Goal: Task Accomplishment & Management: Complete application form

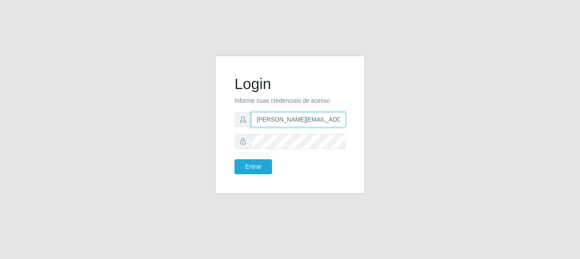
type input "[PERSON_NAME][EMAIL_ADDRESS][PERSON_NAME][DOMAIN_NAME]"
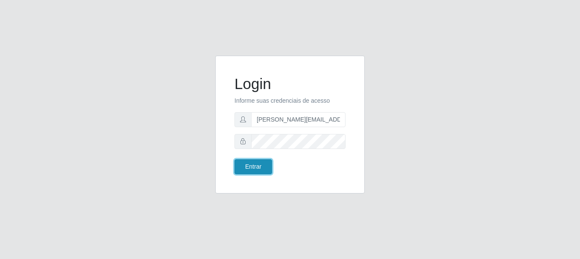
click at [253, 166] on button "Entrar" at bounding box center [254, 166] width 38 height 15
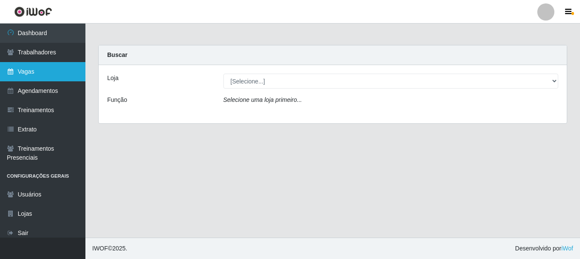
click at [43, 71] on link "Vagas" at bounding box center [42, 71] width 85 height 19
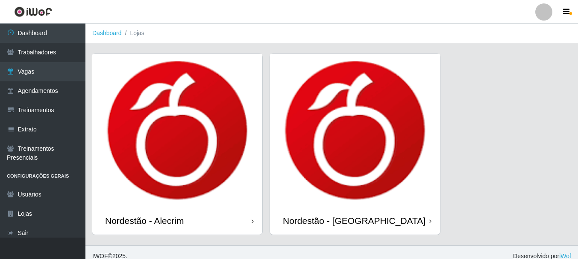
click at [146, 220] on div "Nordestão - Alecrim" at bounding box center [144, 220] width 79 height 11
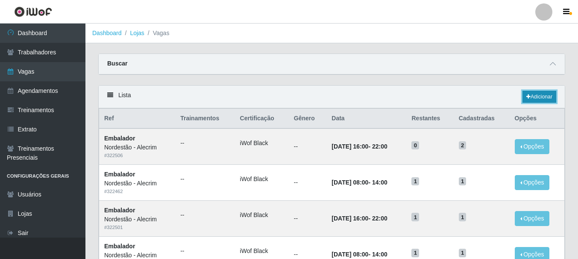
click at [539, 97] on link "Adicionar" at bounding box center [540, 97] width 34 height 12
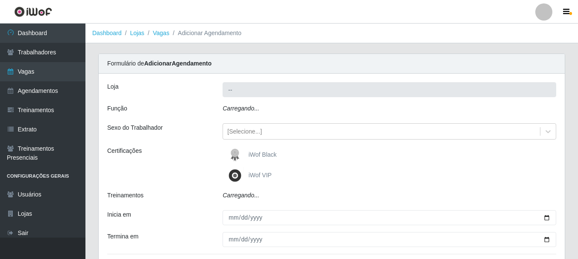
type input "Nordestão - Alecrim"
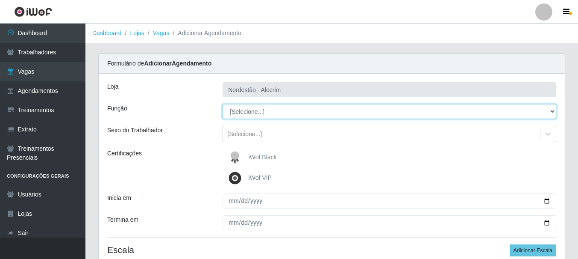
select select "1"
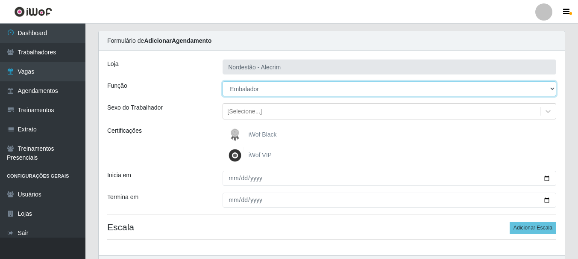
scroll to position [43, 0]
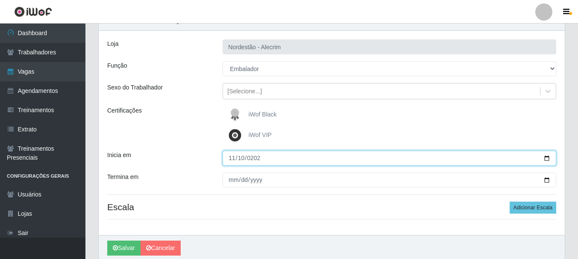
type input "[DATE]"
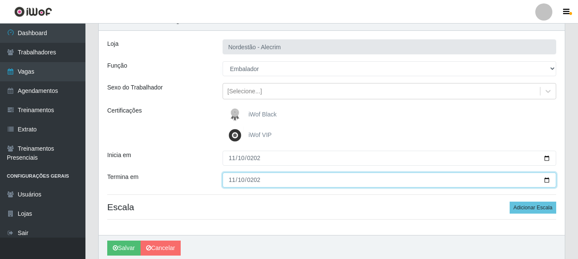
type input "[DATE]"
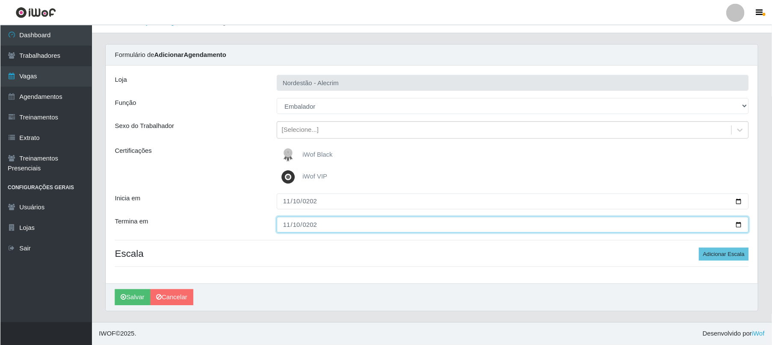
scroll to position [0, 0]
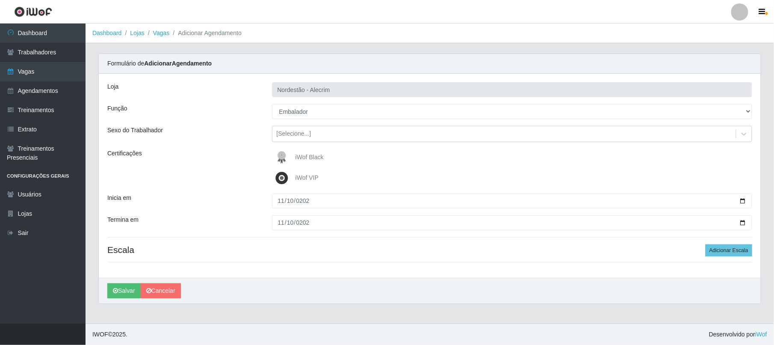
click at [512, 158] on div "iWof Black" at bounding box center [512, 157] width 480 height 17
click at [580, 251] on button "Adicionar Escala" at bounding box center [728, 250] width 47 height 12
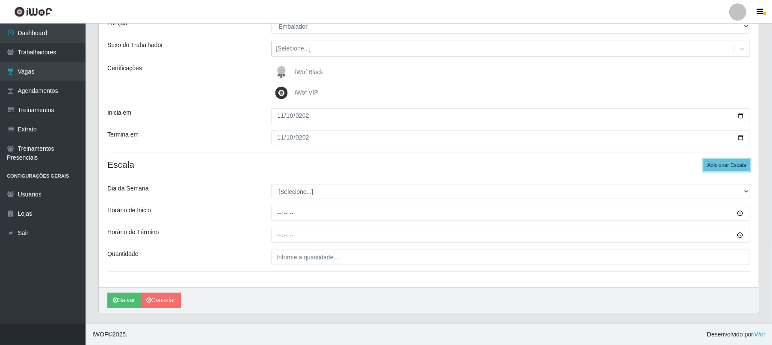
scroll to position [86, 0]
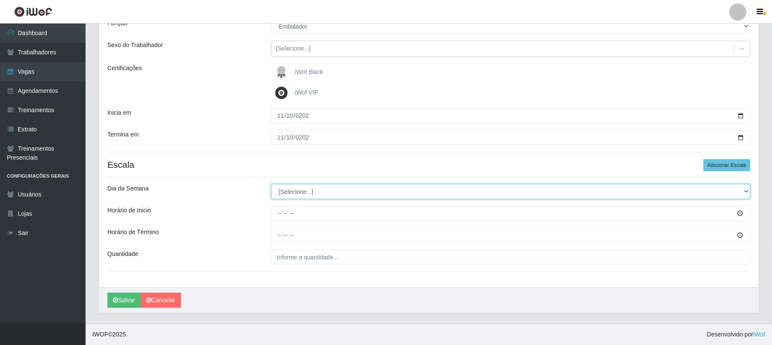
select select "1"
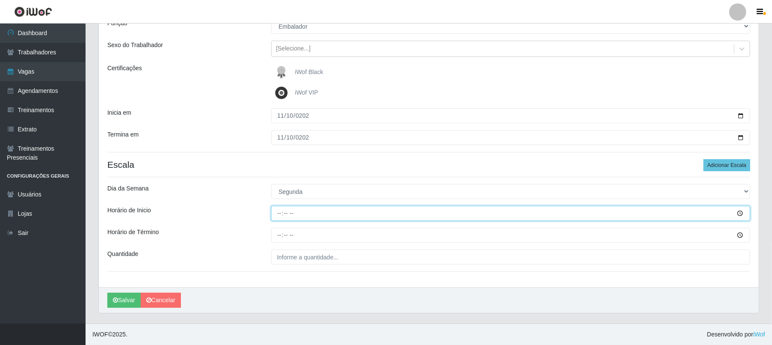
type input "08:00"
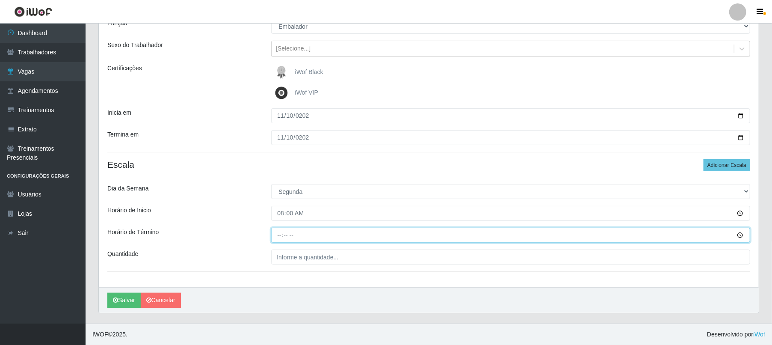
type input "14:00"
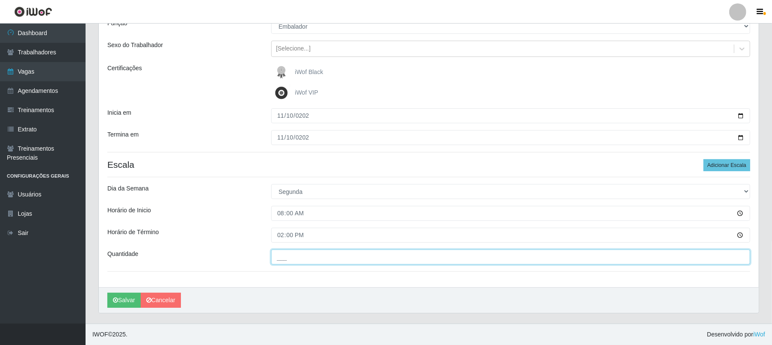
type input "___"
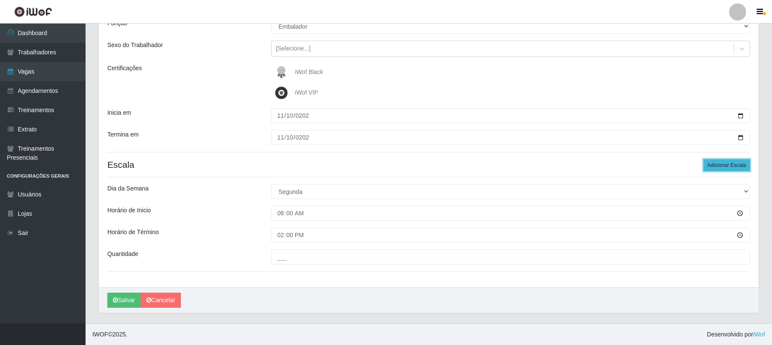
click at [580, 164] on button "Adicionar Escala" at bounding box center [726, 165] width 47 height 12
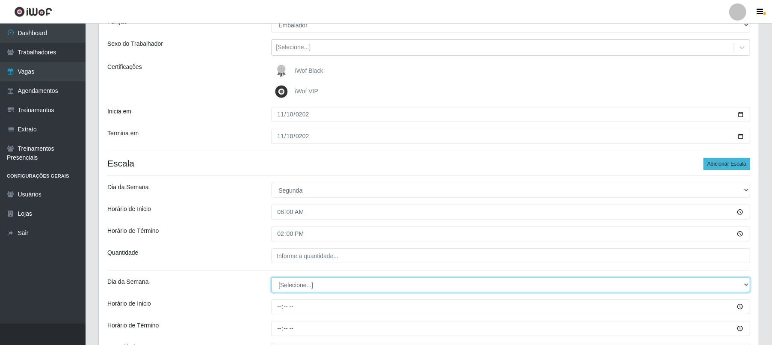
select select "1"
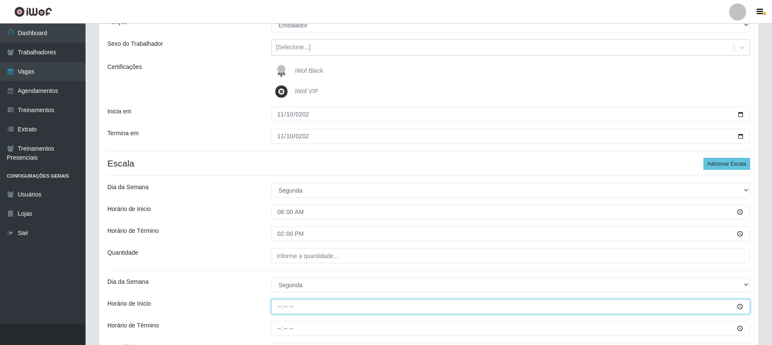
type input "16:00"
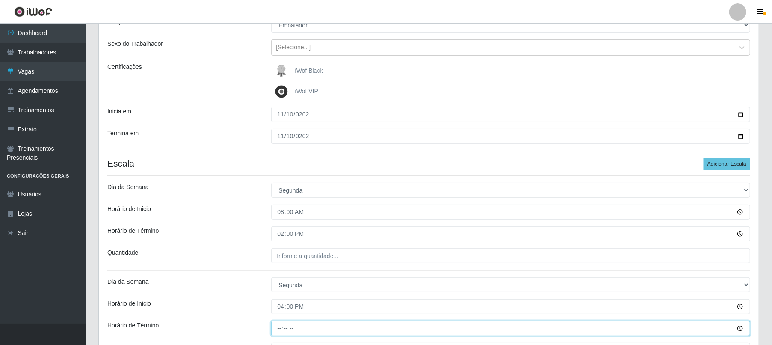
type input "22:00"
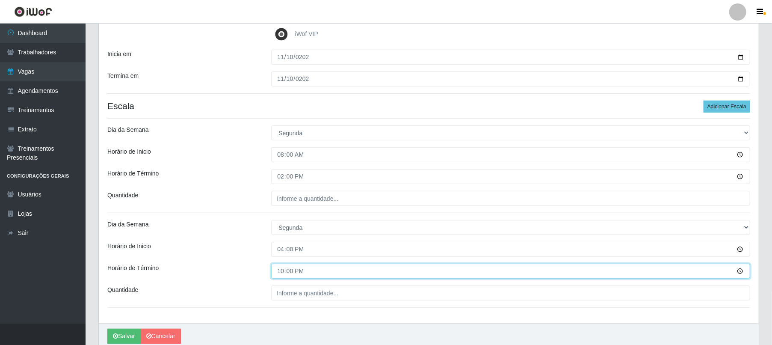
scroll to position [181, 0]
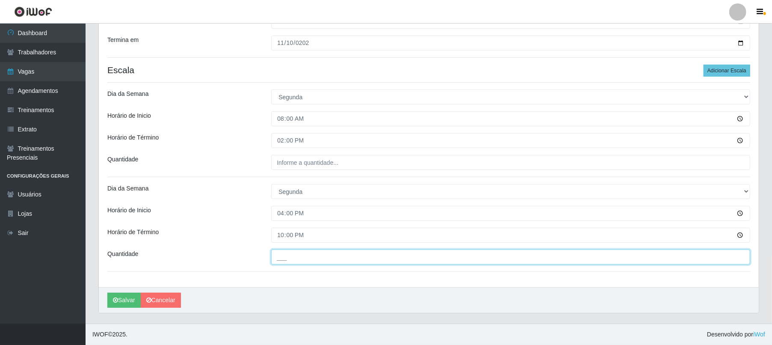
type input "___"
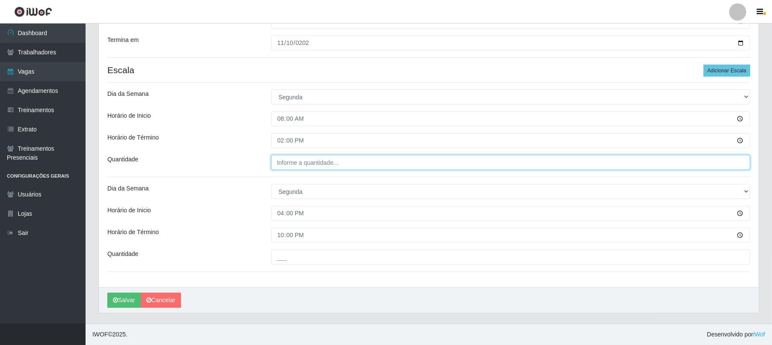
type input "___"
click at [300, 160] on input "___" at bounding box center [510, 162] width 479 height 15
